Goal: Task Accomplishment & Management: Manage account settings

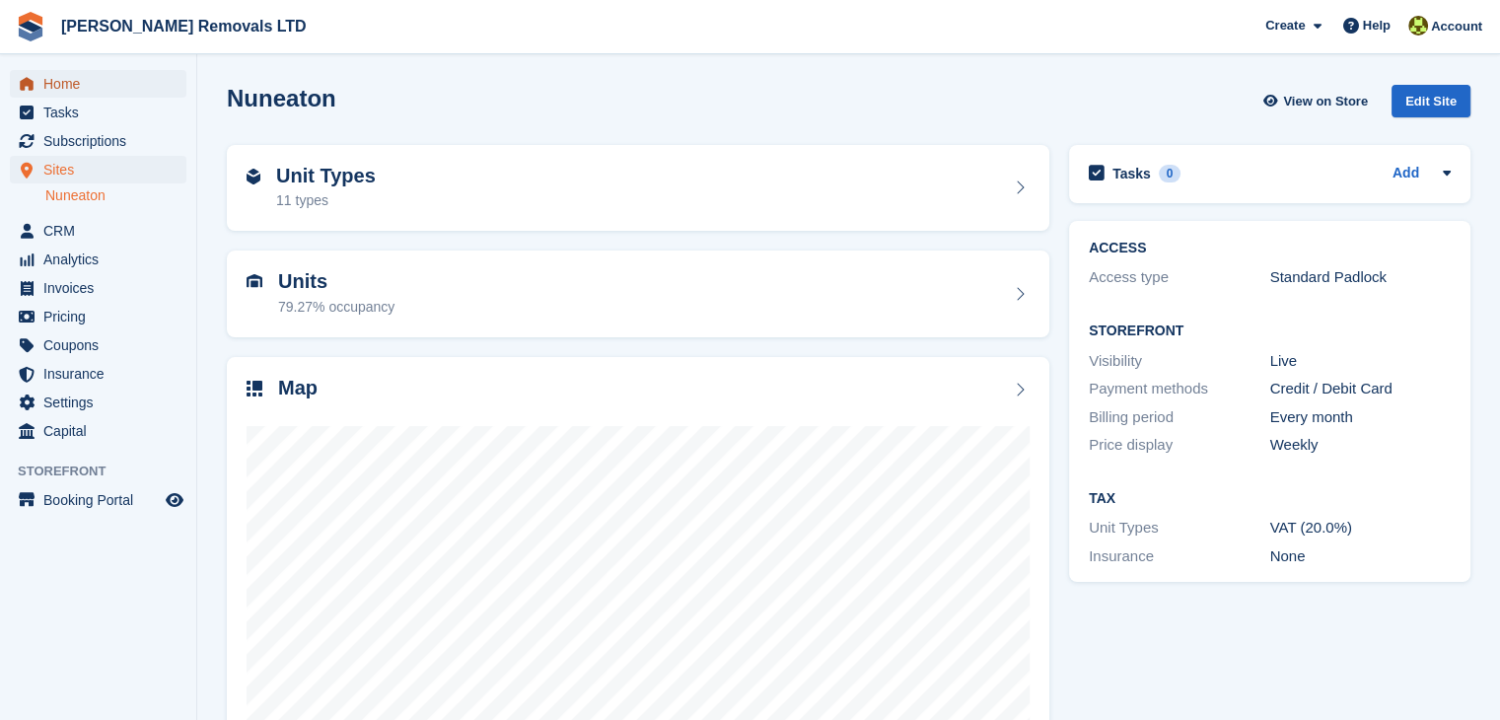
drag, startPoint x: 0, startPoint y: 0, endPoint x: 146, endPoint y: 80, distance: 166.4
click at [146, 82] on span "Home" at bounding box center [102, 84] width 118 height 28
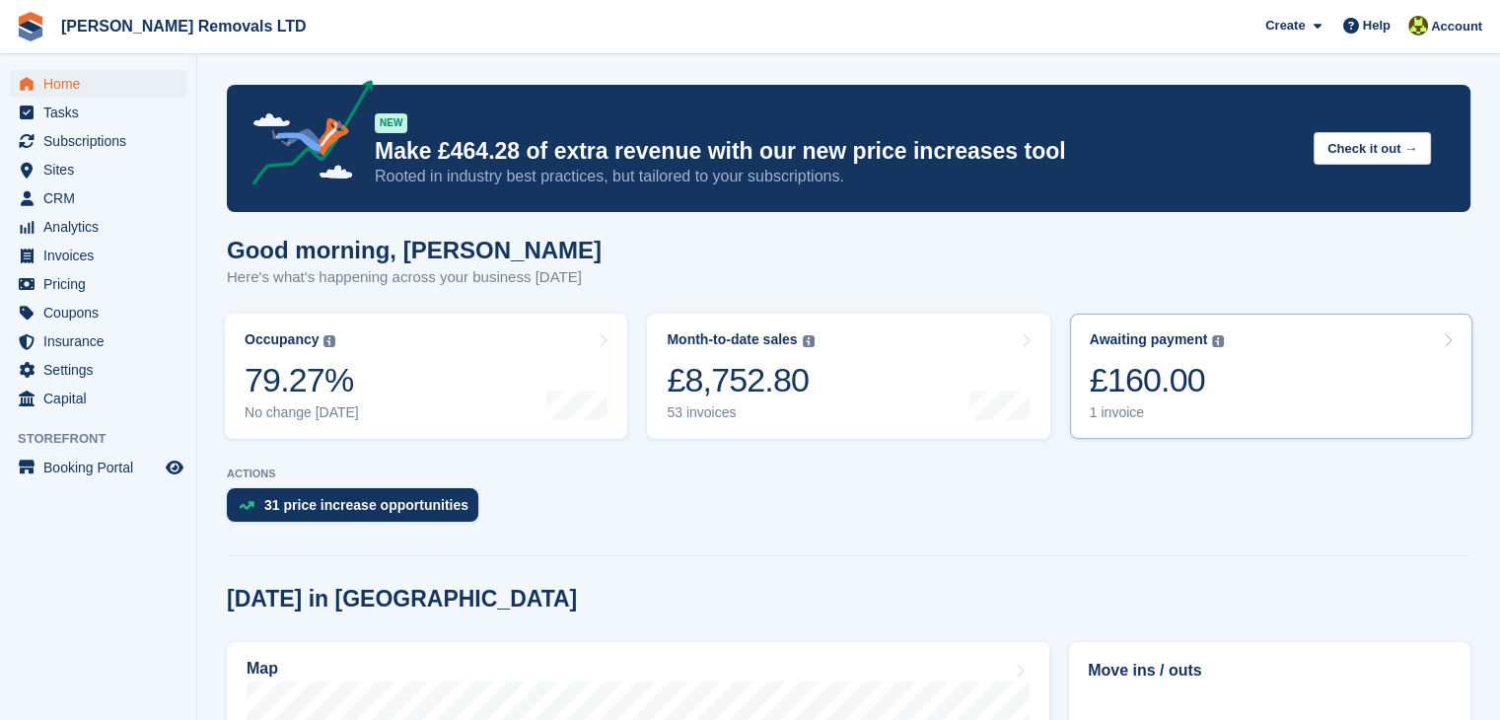
click at [1103, 419] on div "1 invoice" at bounding box center [1157, 412] width 135 height 17
